Goal: Task Accomplishment & Management: Use online tool/utility

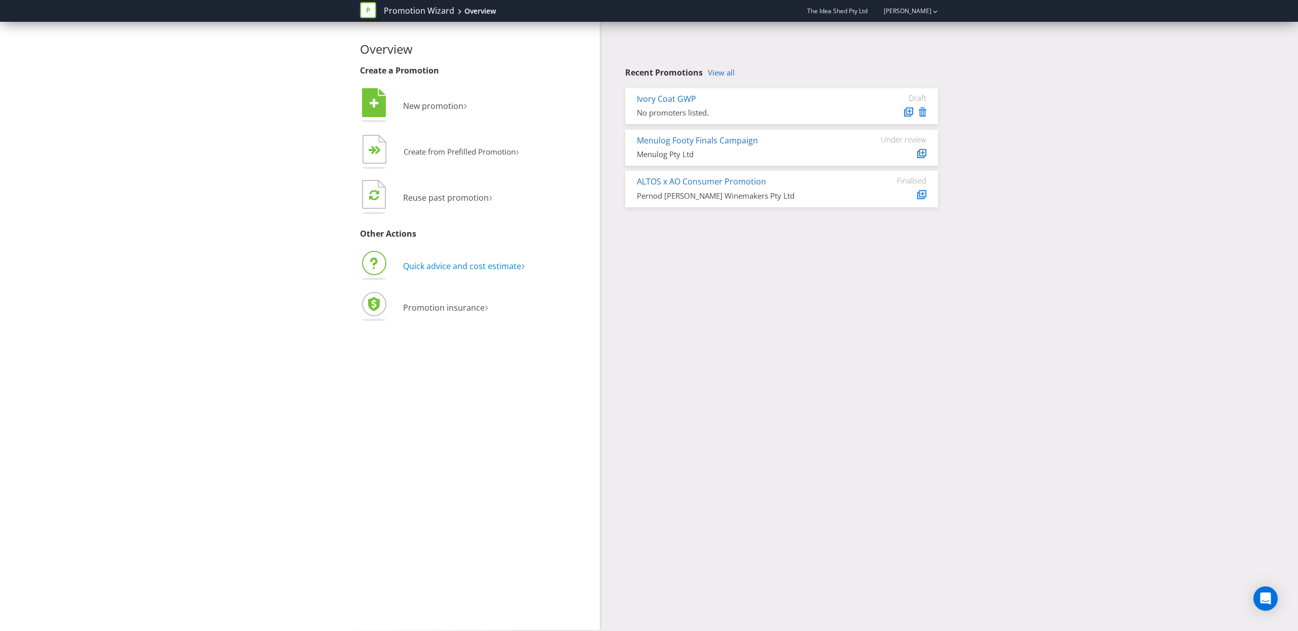
click at [458, 267] on span "Quick advice and cost estimate" at bounding box center [462, 266] width 118 height 11
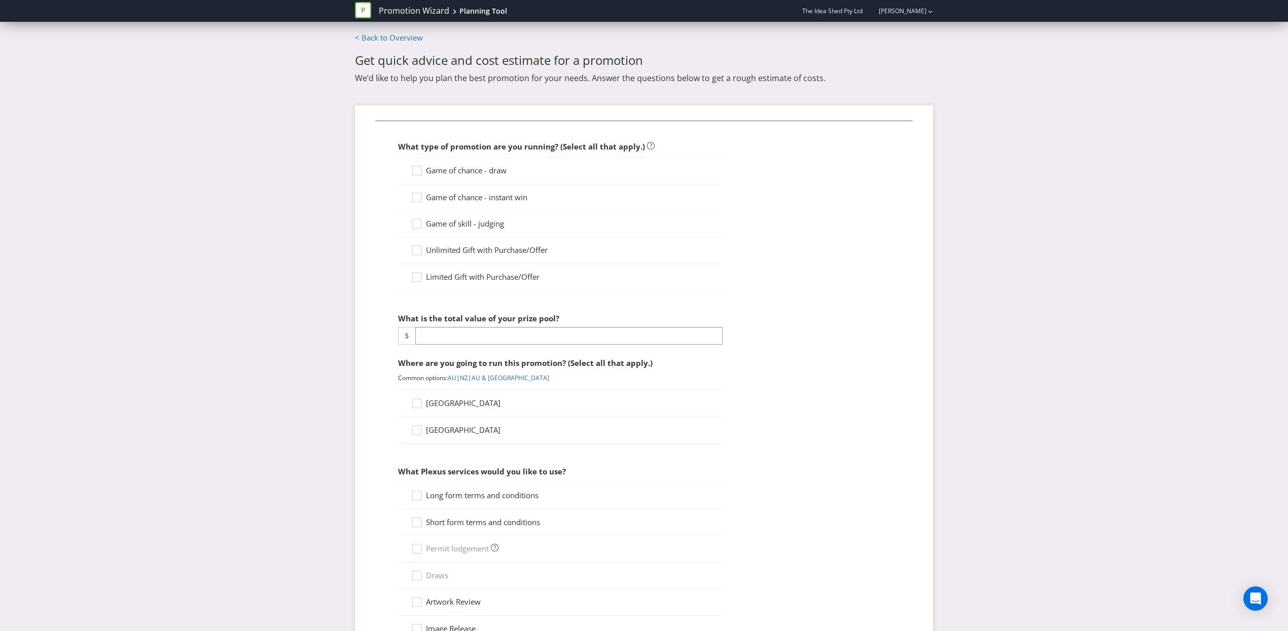
click at [454, 197] on span "Game of chance - instant win" at bounding box center [476, 197] width 101 height 10
click at [0, 0] on input "Game of chance - instant win" at bounding box center [0, 0] width 0 height 0
click at [424, 332] on input "number" at bounding box center [568, 336] width 307 height 18
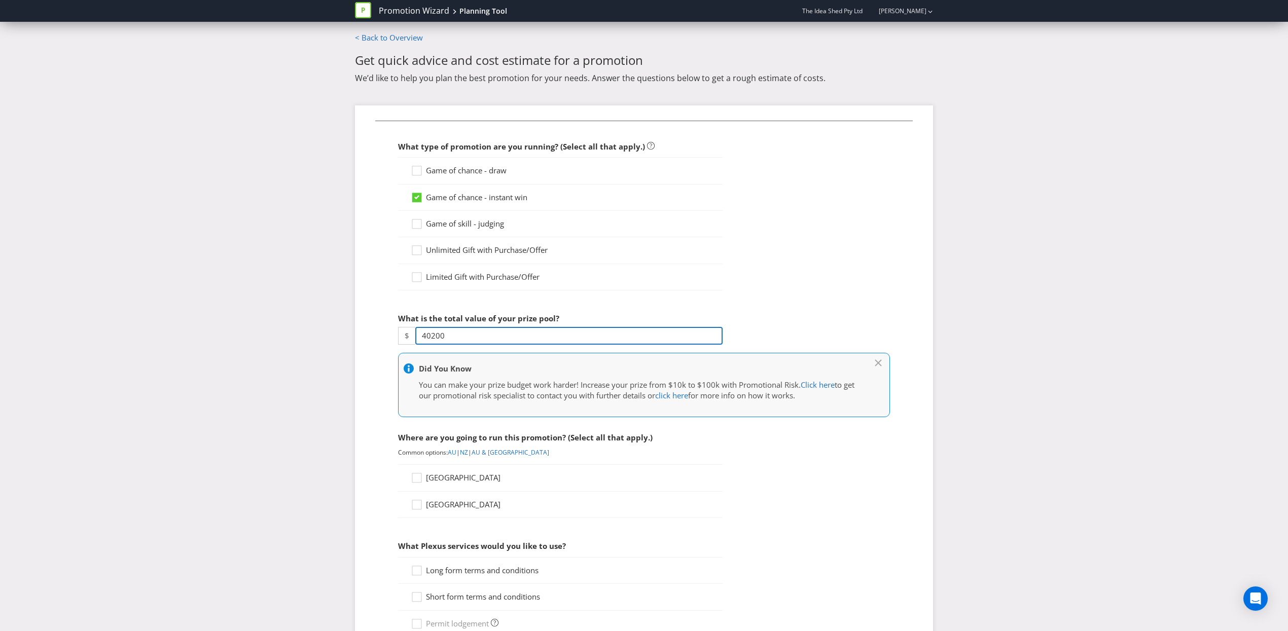
type input "40200"
click at [114, 343] on div "Promotion Wizard Planning Tool The Idea Shed Pty Ltd [PERSON_NAME] < Back to Ov…" at bounding box center [644, 467] width 1288 height 935
click at [415, 475] on div at bounding box center [416, 474] width 5 height 5
click at [0, 0] on input "[GEOGRAPHIC_DATA]" at bounding box center [0, 0] width 0 height 0
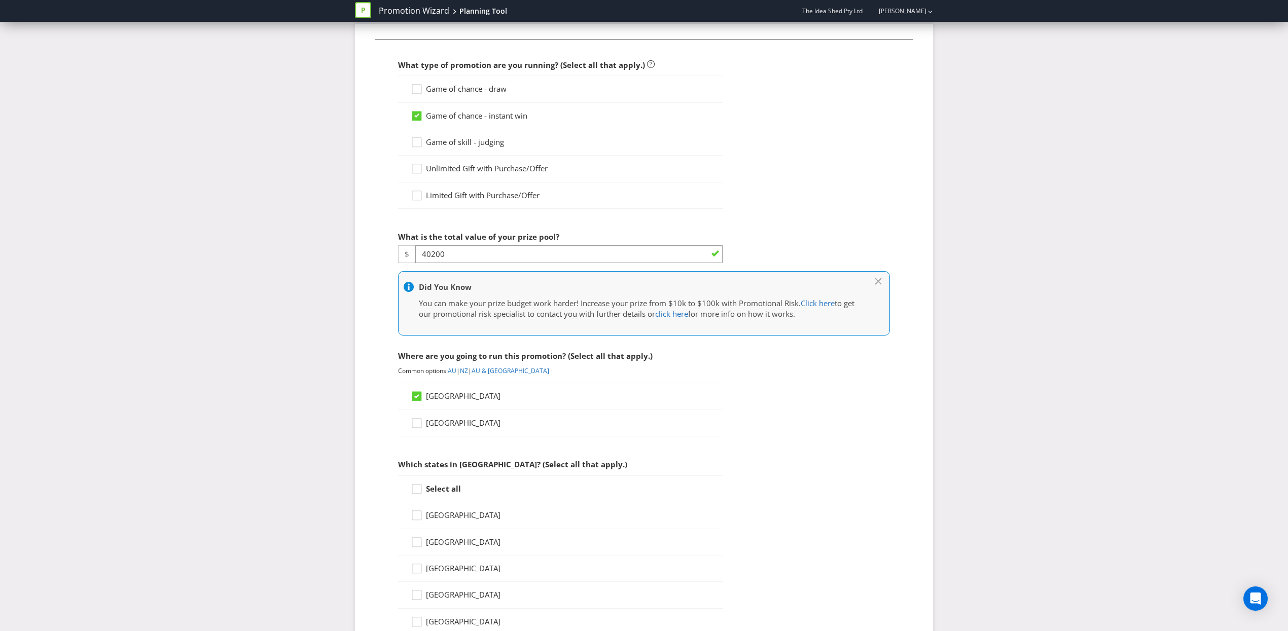
scroll to position [115, 0]
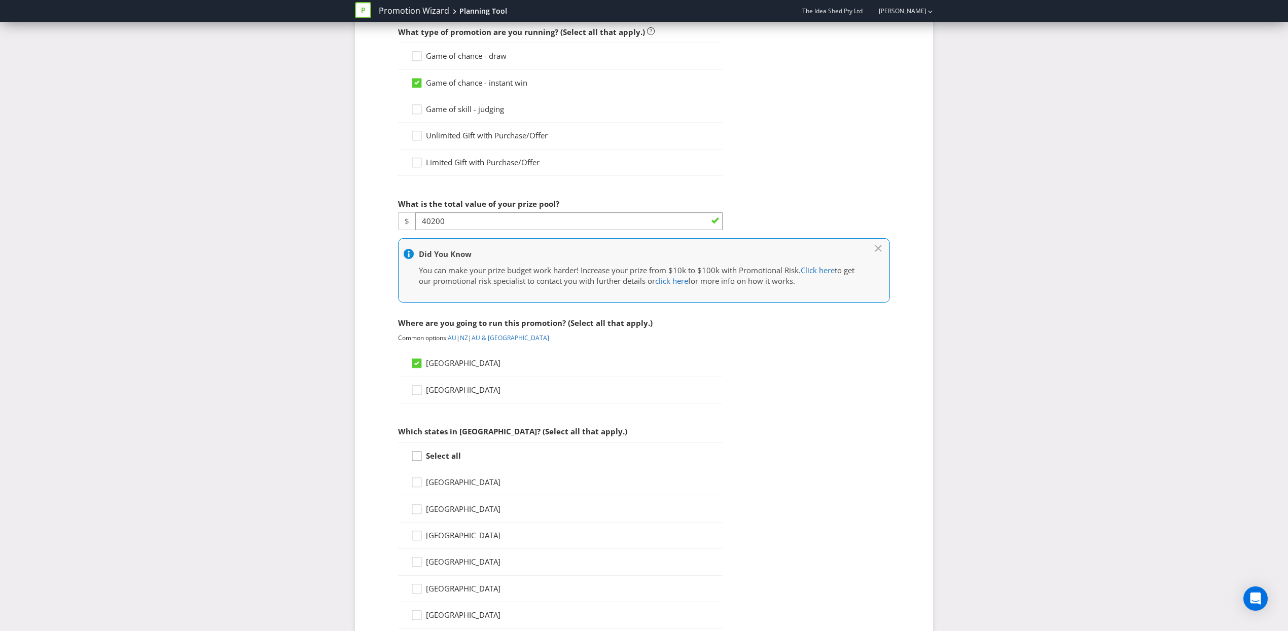
click at [419, 460] on icon at bounding box center [418, 458] width 15 height 15
click at [0, 0] on input "Select all" at bounding box center [0, 0] width 0 height 0
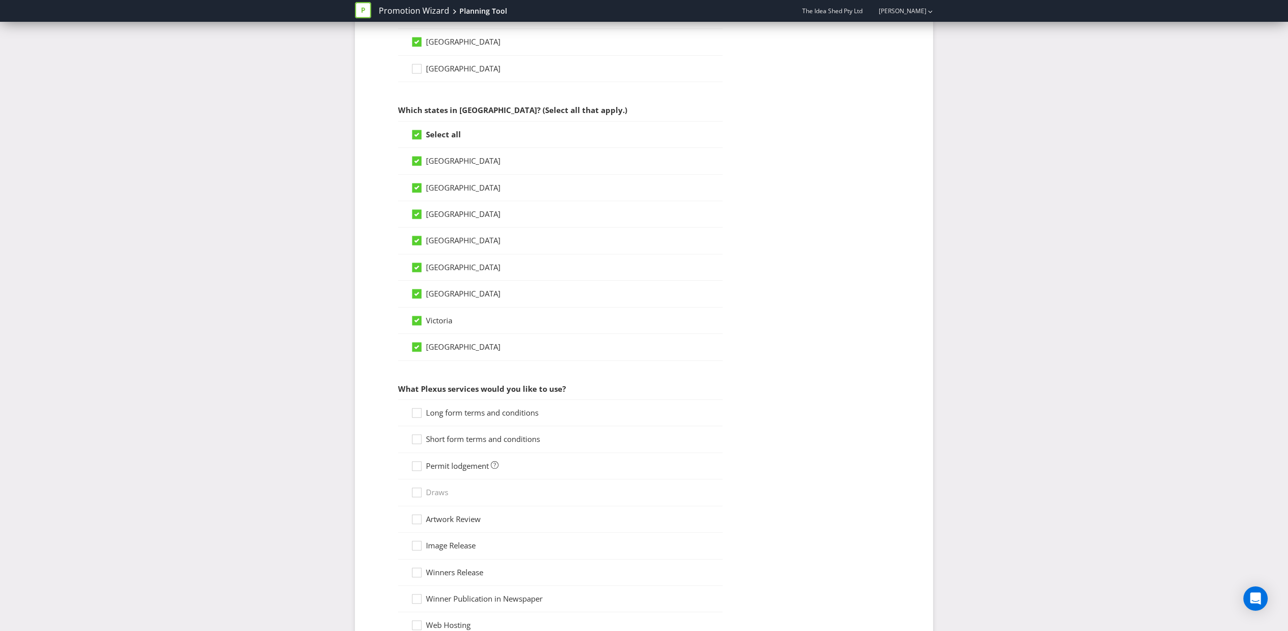
scroll to position [509, 0]
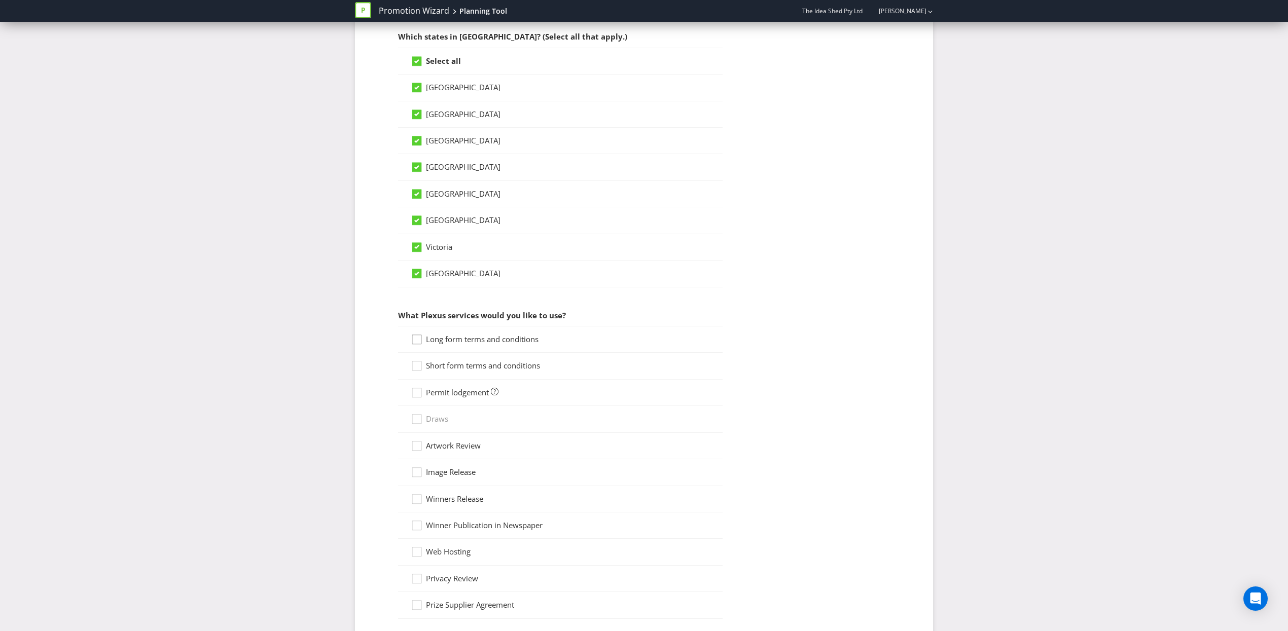
click at [419, 341] on icon at bounding box center [418, 341] width 15 height 15
click at [0, 0] on input "Long form terms and conditions" at bounding box center [0, 0] width 0 height 0
click at [417, 365] on div at bounding box center [416, 362] width 5 height 5
click at [0, 0] on input "Short form terms and conditions" at bounding box center [0, 0] width 0 height 0
click at [414, 392] on div at bounding box center [416, 389] width 5 height 5
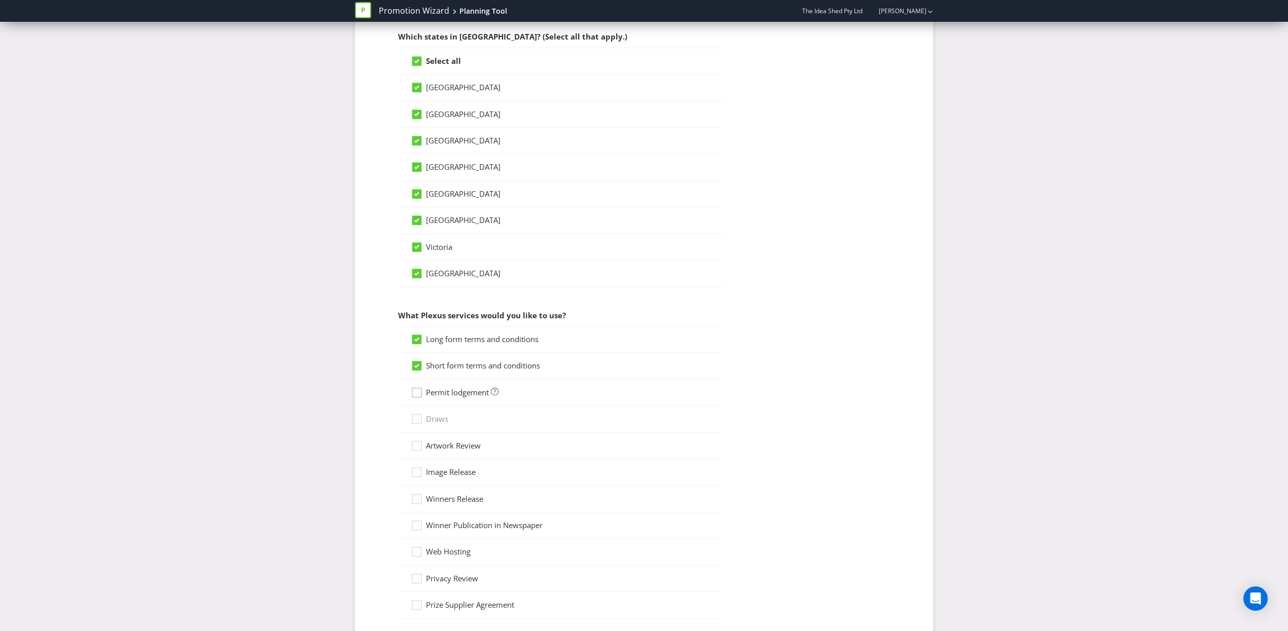
click at [0, 0] on input "Permit lodgement" at bounding box center [0, 0] width 0 height 0
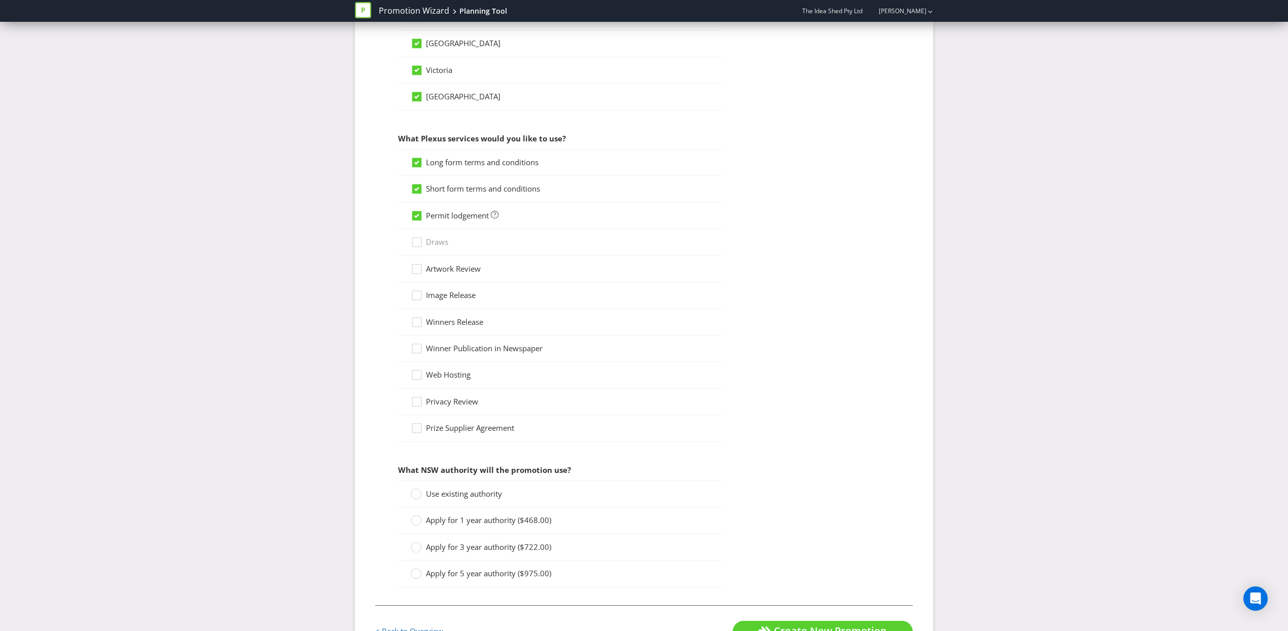
scroll to position [735, 0]
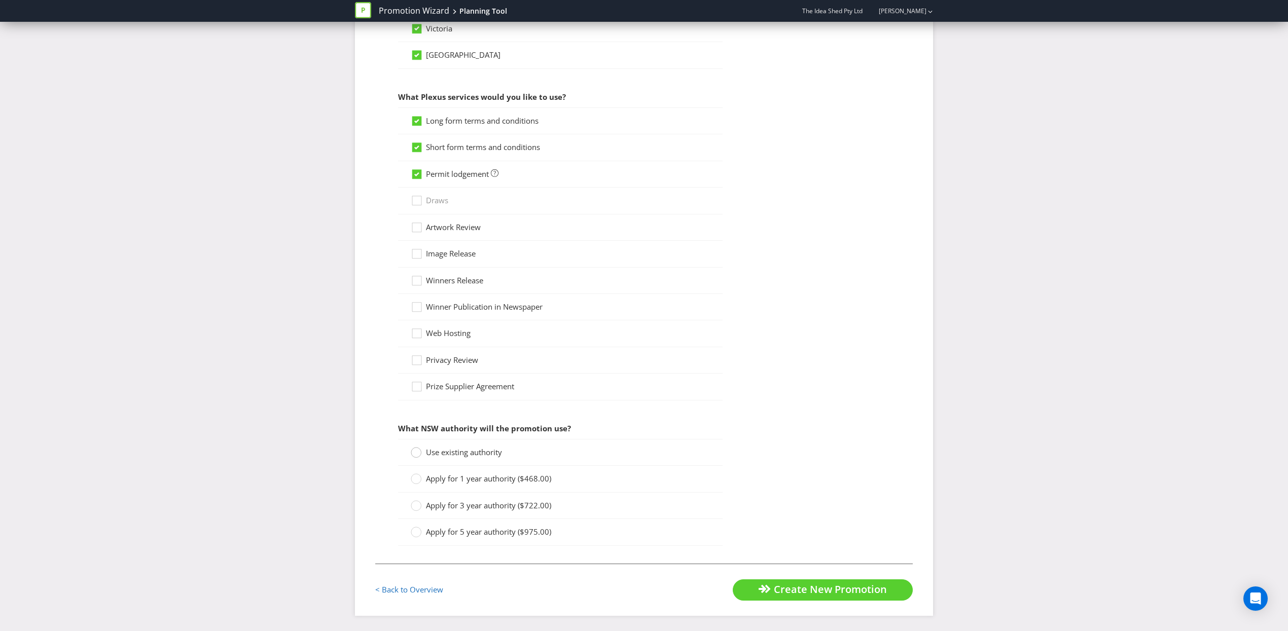
click at [414, 449] on div at bounding box center [416, 449] width 5 height 5
click at [0, 0] on input "Use existing authority" at bounding box center [0, 0] width 0 height 0
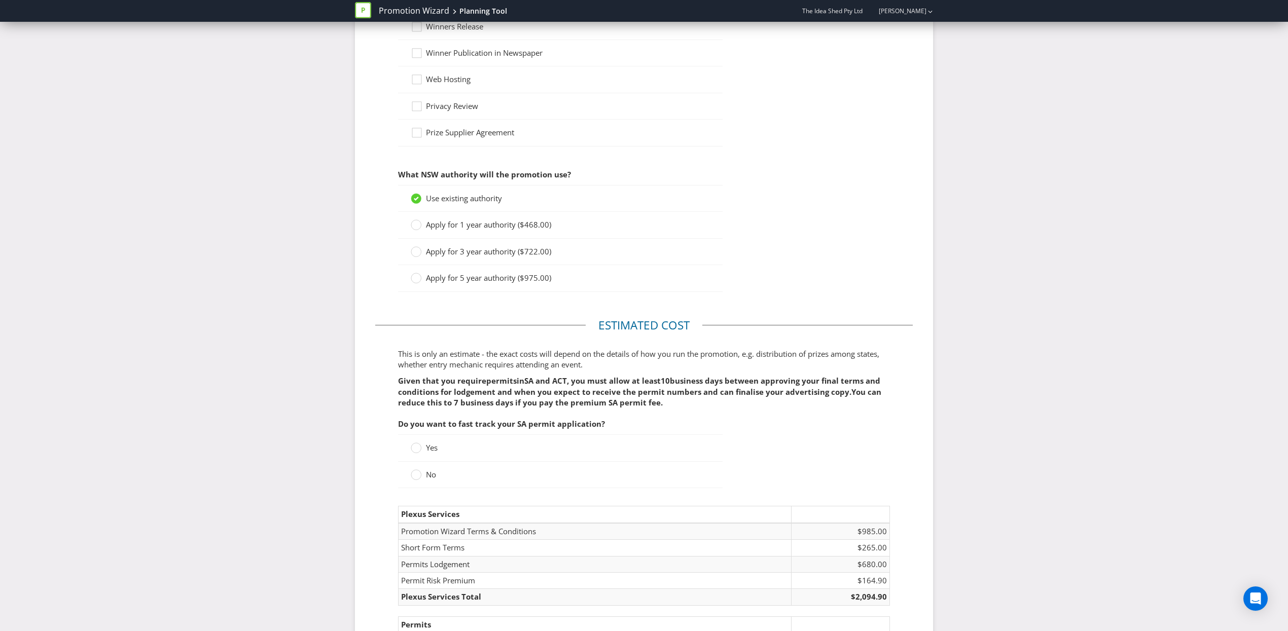
scroll to position [983, 0]
click at [419, 452] on circle at bounding box center [416, 447] width 10 height 10
click at [0, 0] on input "Yes" at bounding box center [0, 0] width 0 height 0
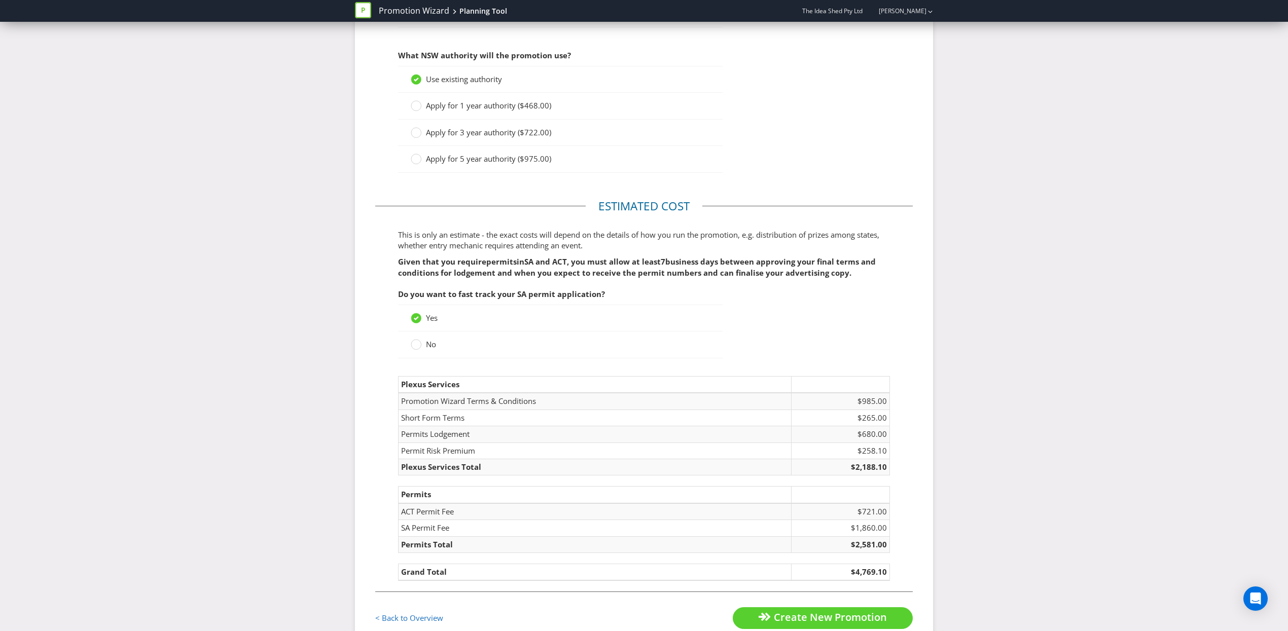
scroll to position [1138, 0]
